Goal: Task Accomplishment & Management: Manage account settings

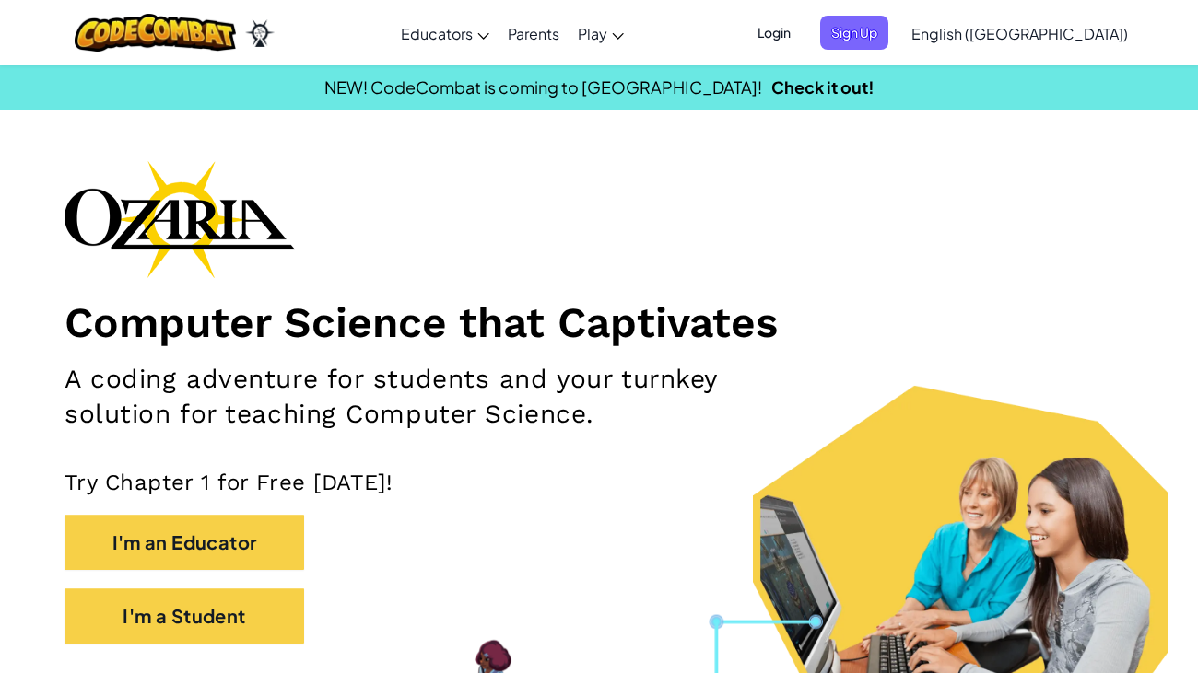
click at [801, 27] on span "Login" at bounding box center [773, 33] width 55 height 34
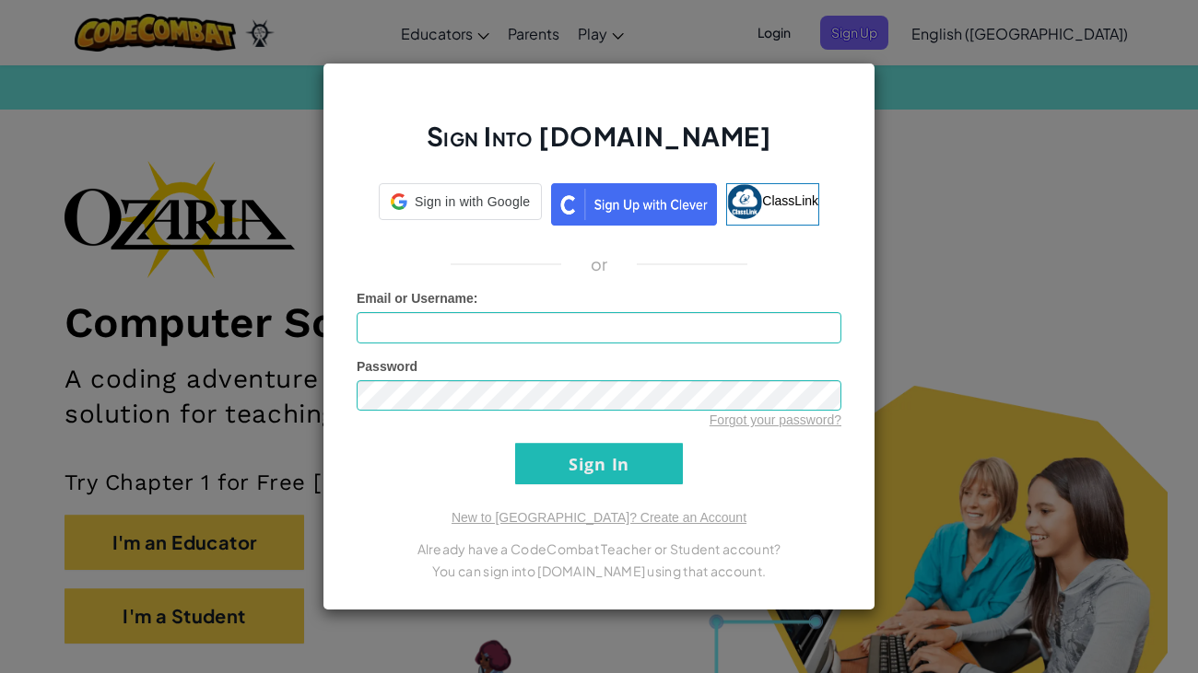
click at [1002, 312] on div "Sign Into [DOMAIN_NAME] Sign in with Google Sign in with Google. Opens in new t…" at bounding box center [599, 336] width 1198 height 673
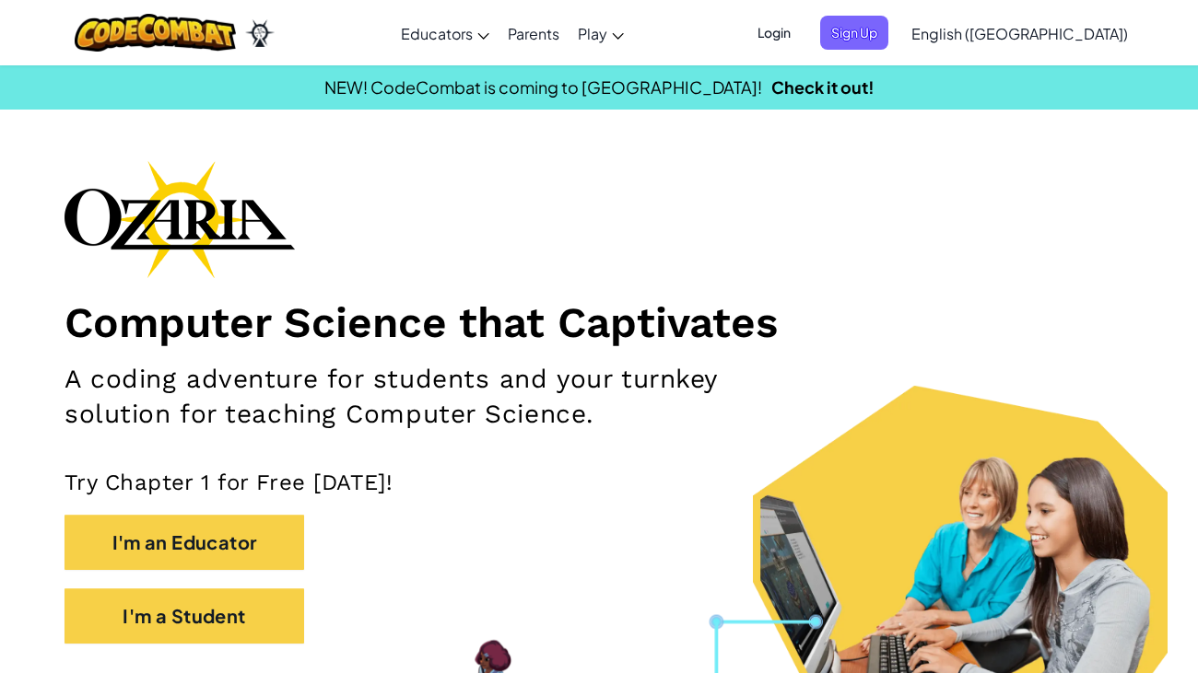
click at [801, 37] on span "Login" at bounding box center [773, 33] width 55 height 34
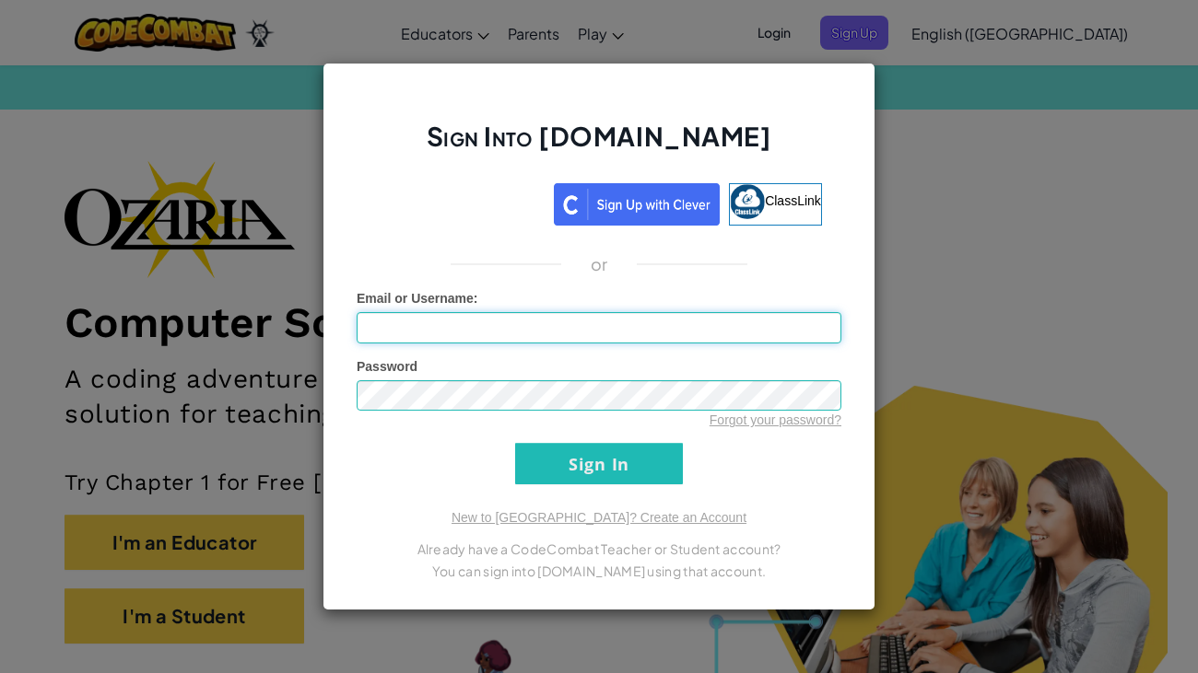
click at [385, 329] on input "Email or Username :" at bounding box center [599, 327] width 485 height 31
type input "xmcglcw12"
click at [429, 378] on div "Password Forgot your password?" at bounding box center [599, 393] width 485 height 73
click at [537, 459] on input "Sign In" at bounding box center [599, 463] width 168 height 41
